Goal: Task Accomplishment & Management: Use online tool/utility

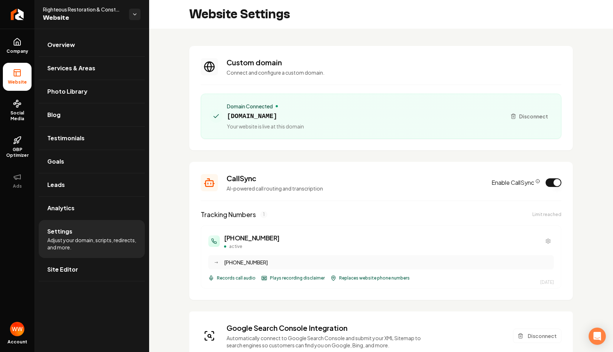
scroll to position [587, 0]
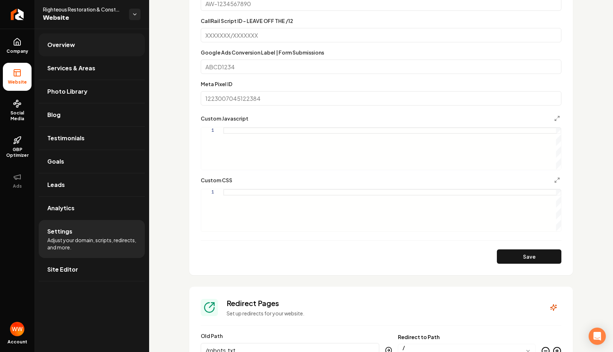
click at [105, 44] on link "Overview" at bounding box center [92, 44] width 106 height 23
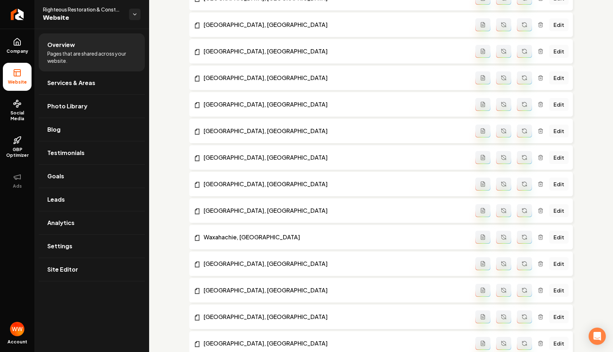
scroll to position [1252, 0]
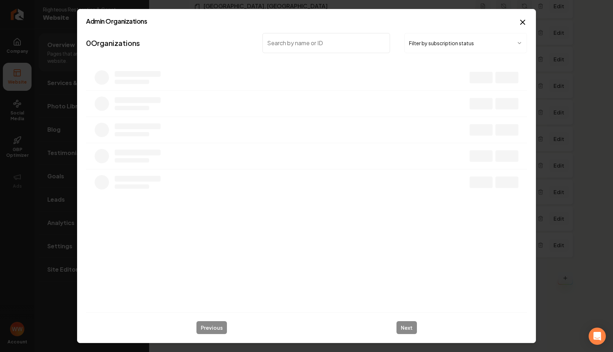
click at [297, 49] on input "search" at bounding box center [326, 43] width 128 height 20
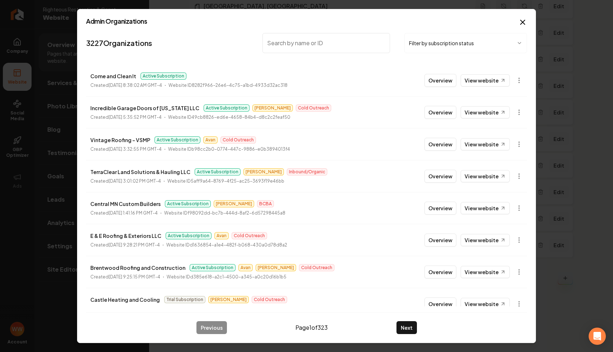
click at [297, 49] on input "search" at bounding box center [326, 43] width 128 height 20
type input "abe"
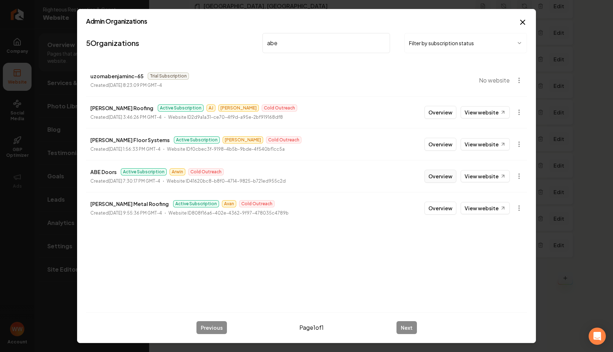
click at [437, 176] on button "Overview" at bounding box center [440, 175] width 32 height 13
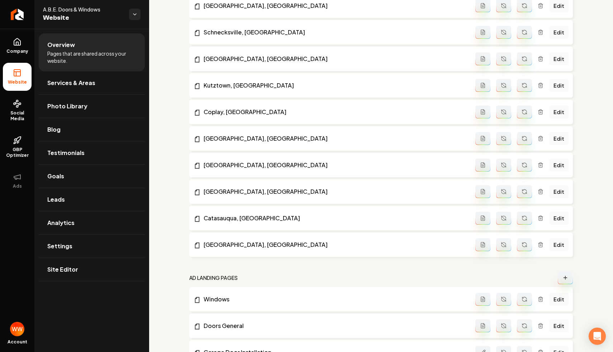
scroll to position [961, 0]
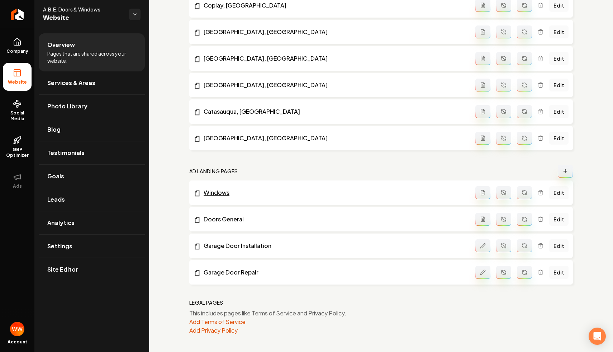
click at [220, 192] on link "Windows" at bounding box center [335, 192] width 282 height 9
click at [558, 193] on link "Edit" at bounding box center [558, 192] width 19 height 13
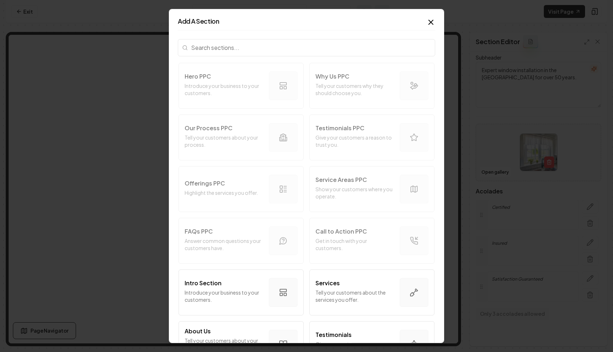
click at [243, 45] on input "search" at bounding box center [306, 47] width 257 height 17
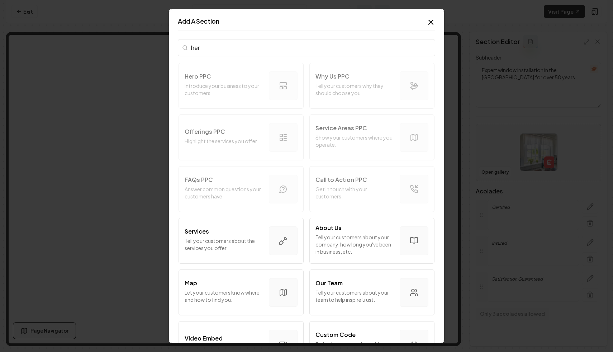
type input "hero"
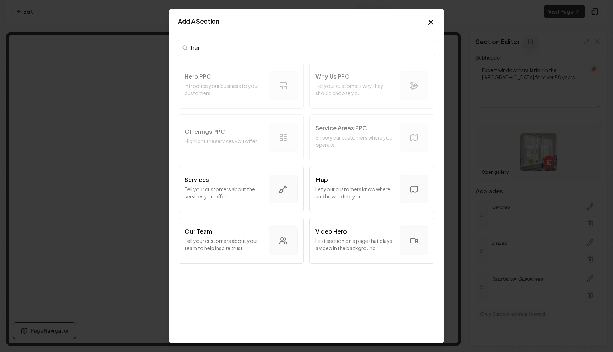
type input "hero"
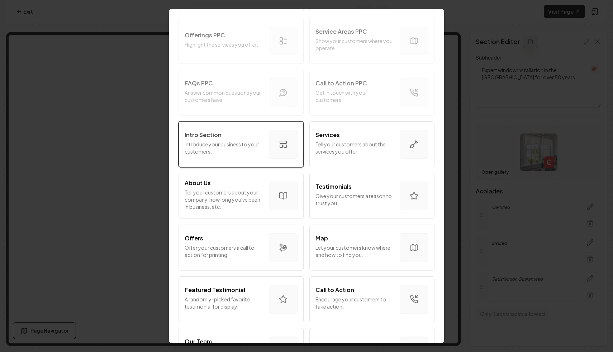
scroll to position [156, 0]
